Goal: Check status

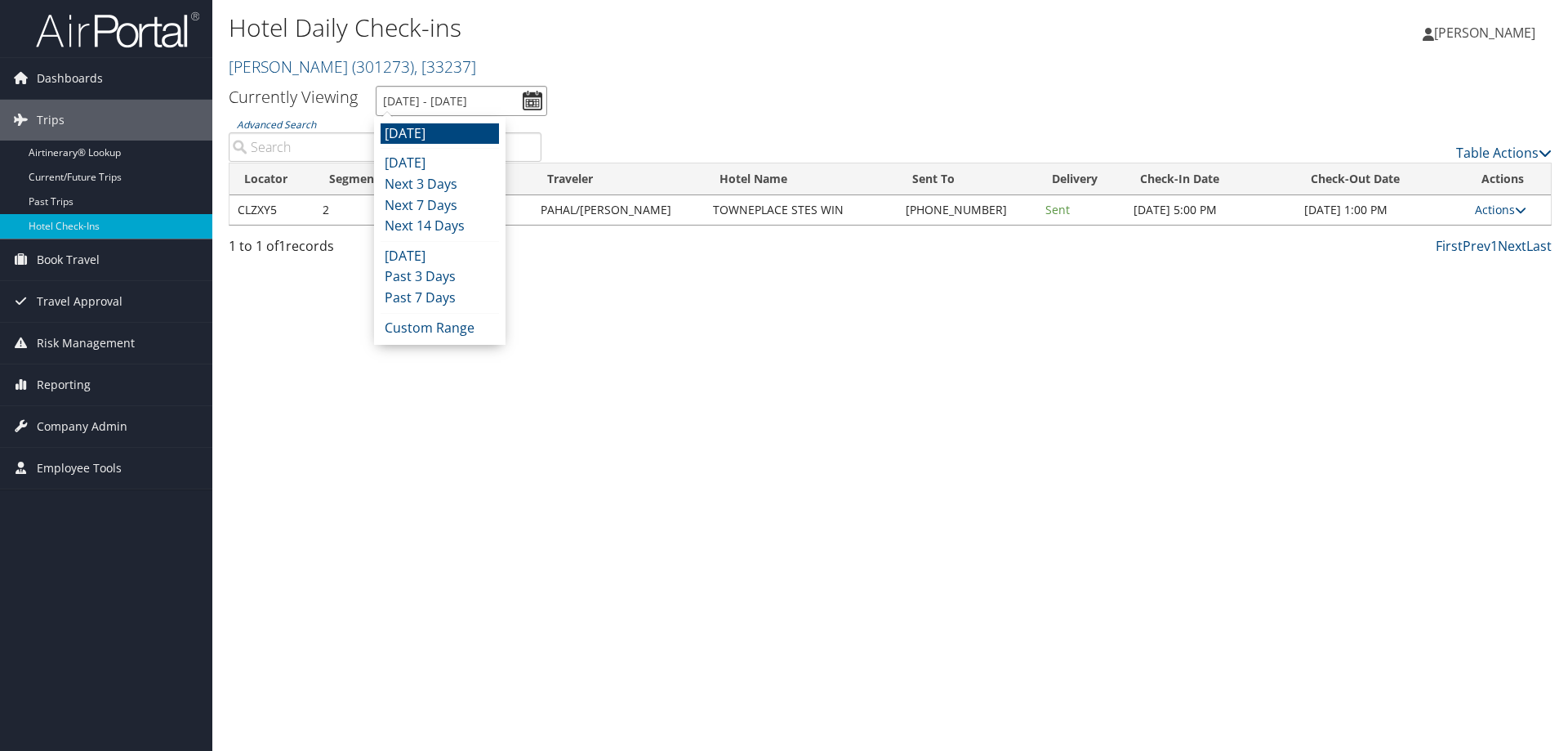
click at [448, 105] on input "[DATE] - [DATE]" at bounding box center [462, 101] width 172 height 30
click at [444, 163] on li "[DATE]" at bounding box center [440, 163] width 118 height 21
type input "[DATE] - [DATE]"
